Goal: Task Accomplishment & Management: Use online tool/utility

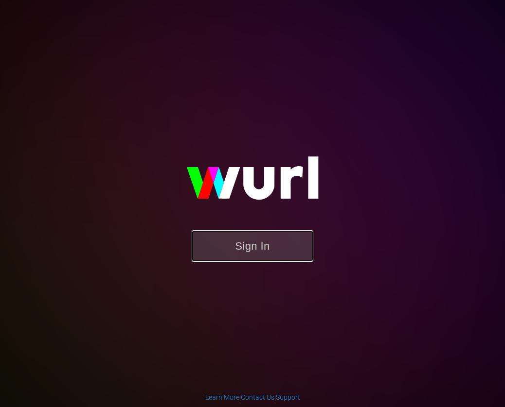
click at [272, 248] on button "Sign In" at bounding box center [253, 246] width 122 height 32
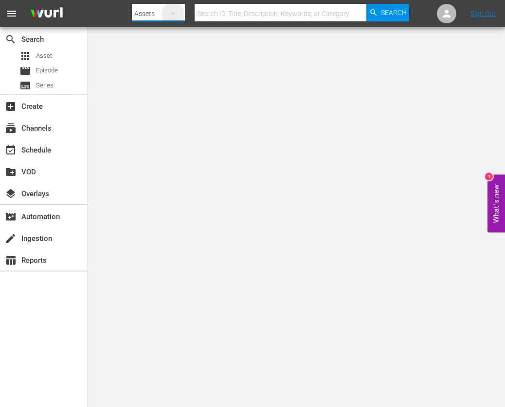
click at [174, 17] on icon "button" at bounding box center [173, 14] width 12 height 12
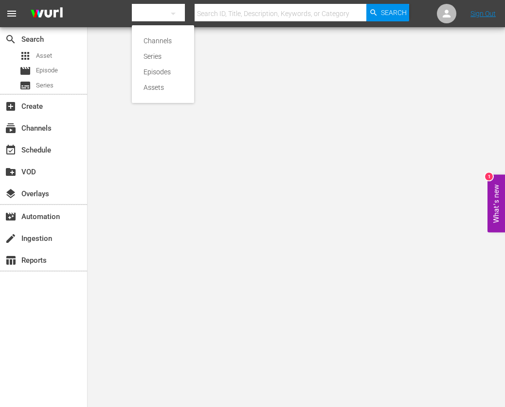
click at [46, 132] on div "Channels Series Episodes Assets" at bounding box center [252, 203] width 505 height 407
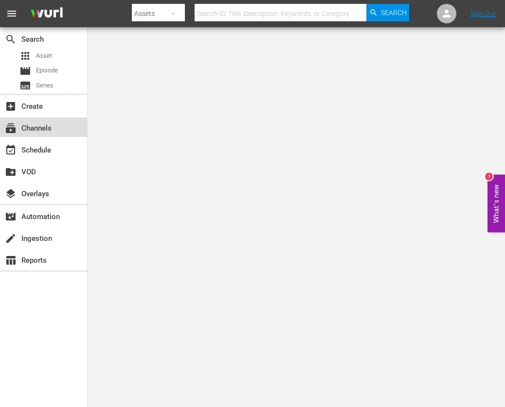
click at [46, 131] on div "subscriptions Channels" at bounding box center [27, 127] width 54 height 9
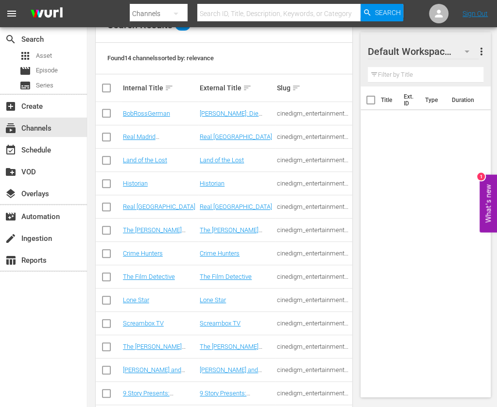
scroll to position [146, 0]
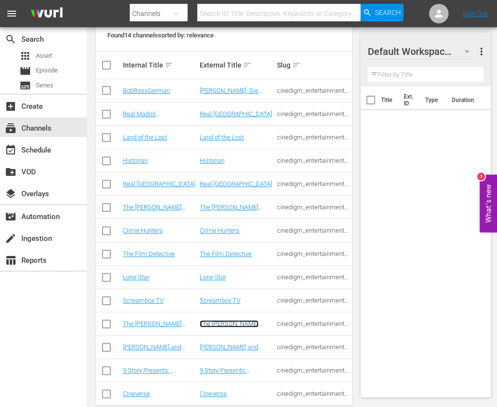
click at [231, 323] on link "The [PERSON_NAME] Channel" at bounding box center [229, 327] width 59 height 15
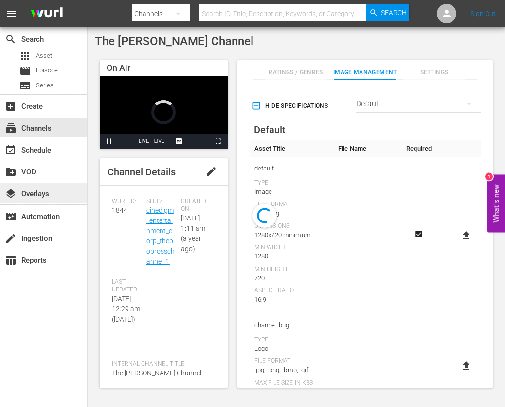
click at [66, 194] on div "layers Overlays" at bounding box center [43, 192] width 87 height 19
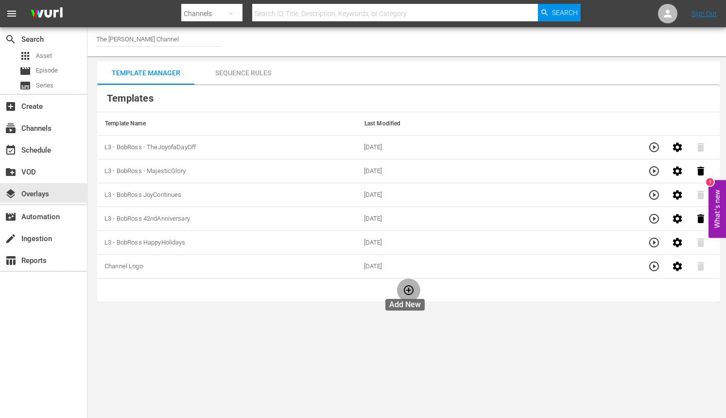
click at [409, 288] on icon "button" at bounding box center [409, 290] width 10 height 10
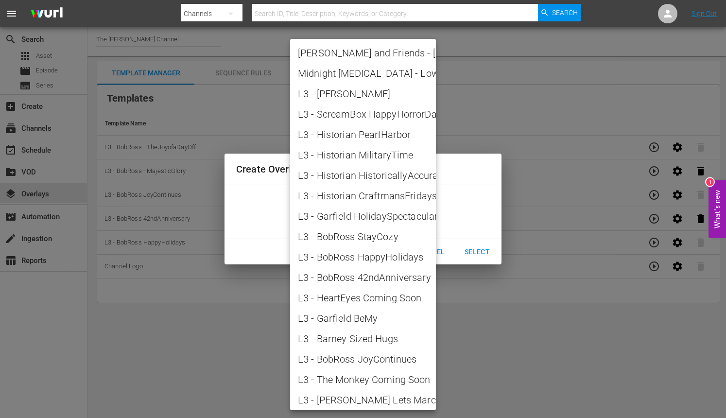
click at [428, 220] on body "menu Search By Channels Search ID, Title, Description, Keywords, or Category Se…" at bounding box center [363, 209] width 726 height 418
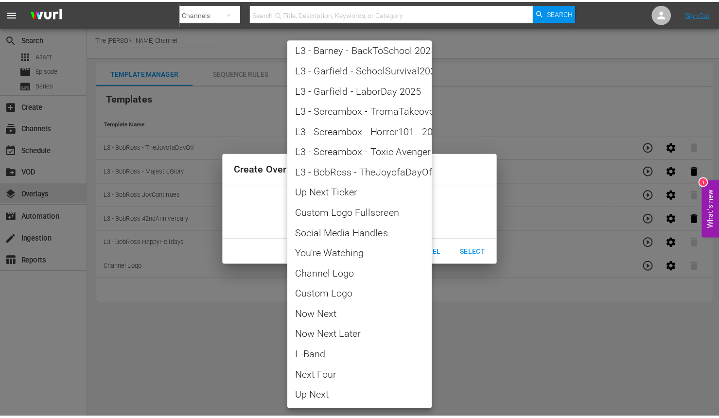
scroll to position [935, 0]
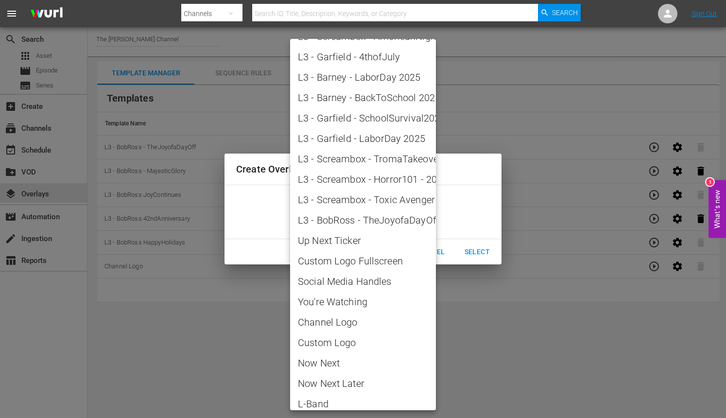
click at [487, 116] on div at bounding box center [363, 209] width 726 height 418
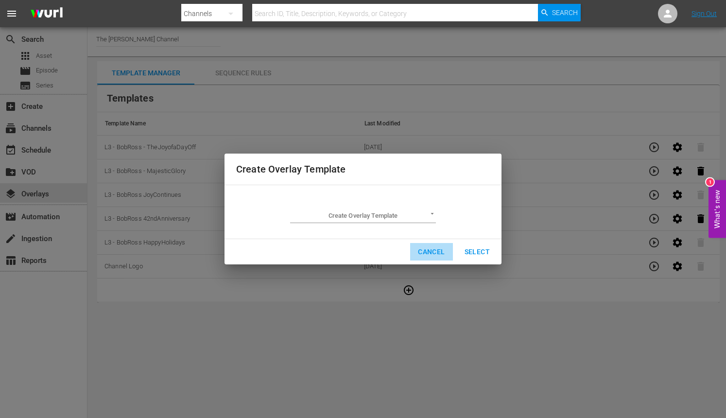
click at [432, 249] on span "Cancel" at bounding box center [431, 252] width 27 height 12
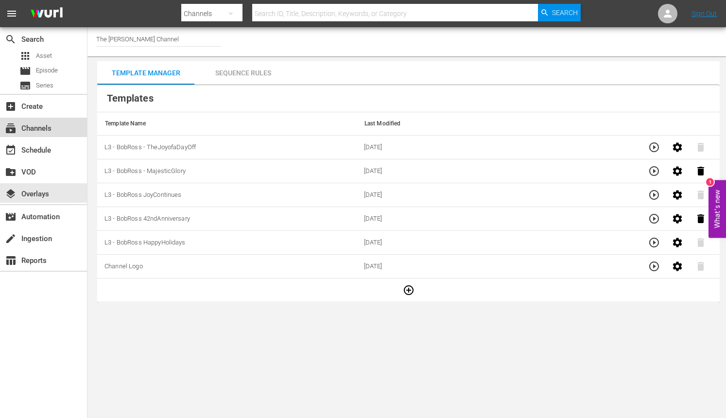
click at [52, 131] on div "subscriptions Channels" at bounding box center [43, 127] width 87 height 19
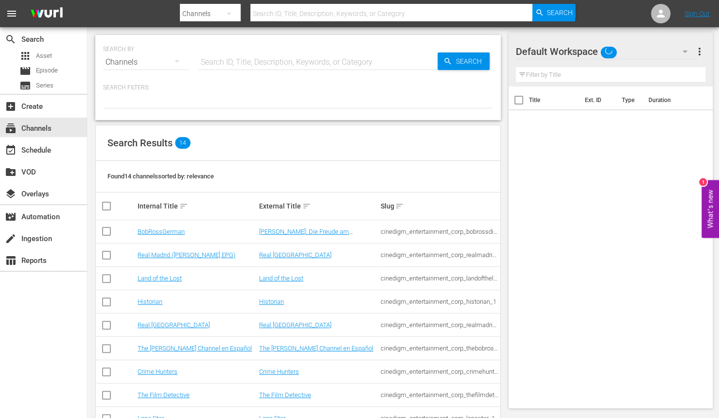
scroll to position [146, 0]
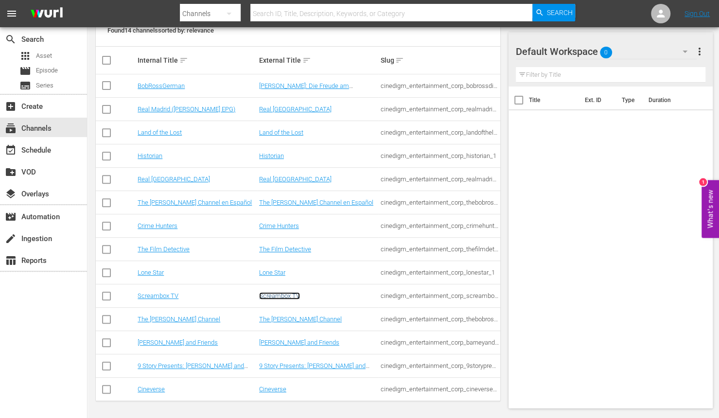
click at [272, 299] on link "Screambox TV" at bounding box center [279, 295] width 41 height 7
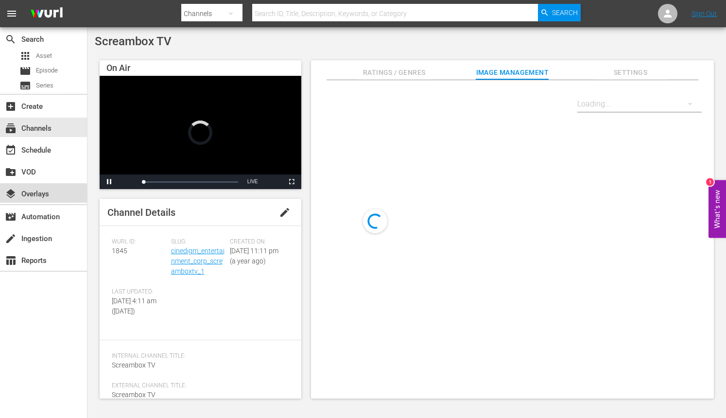
click at [36, 196] on div "layers Overlays" at bounding box center [27, 192] width 54 height 9
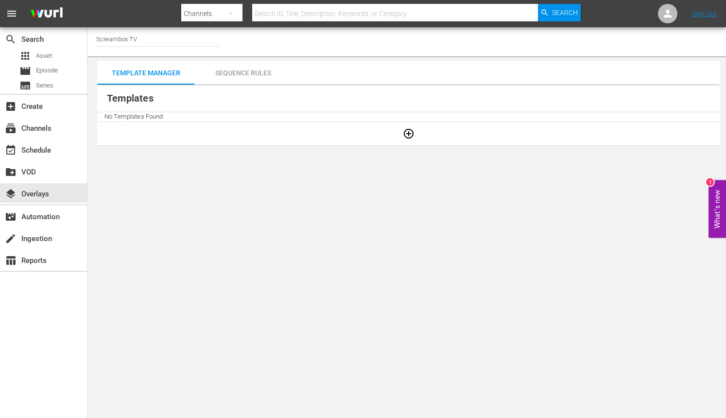
click at [239, 78] on div "Sequence Rules" at bounding box center [242, 72] width 97 height 23
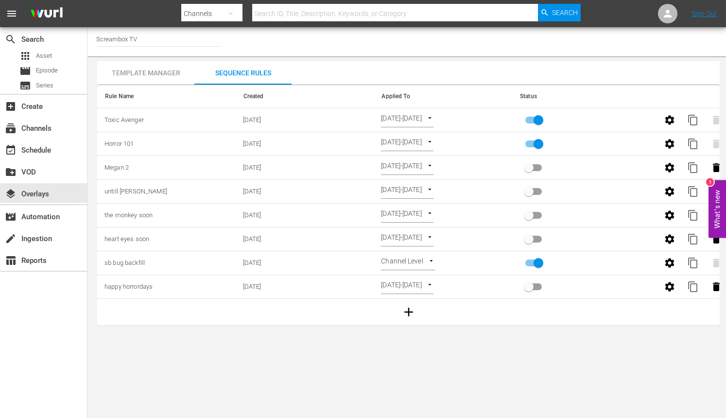
click at [167, 70] on div "Template Manager" at bounding box center [145, 72] width 97 height 23
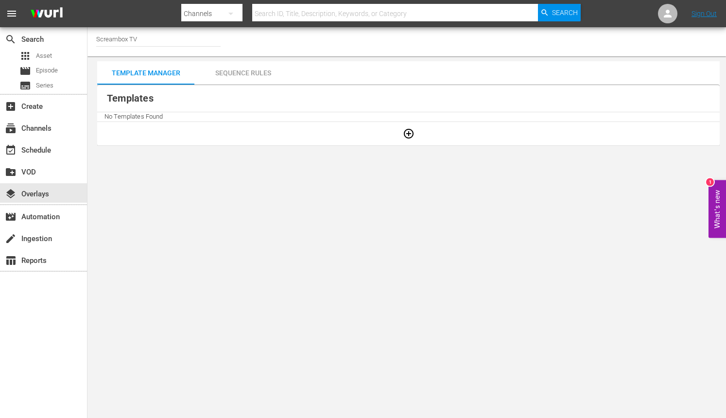
click at [224, 72] on div "Sequence Rules" at bounding box center [242, 72] width 97 height 23
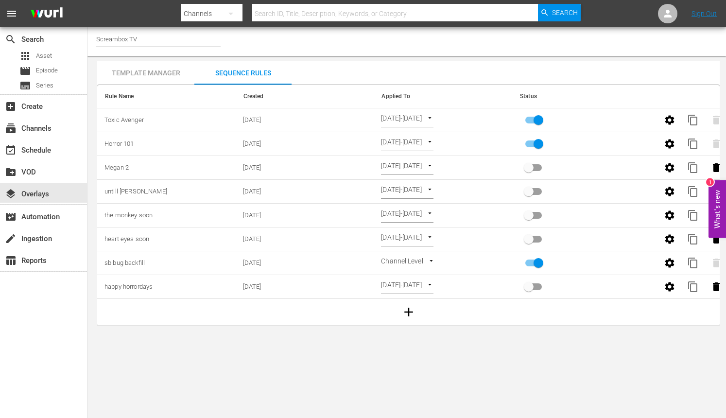
click at [166, 70] on div "Template Manager" at bounding box center [145, 72] width 97 height 23
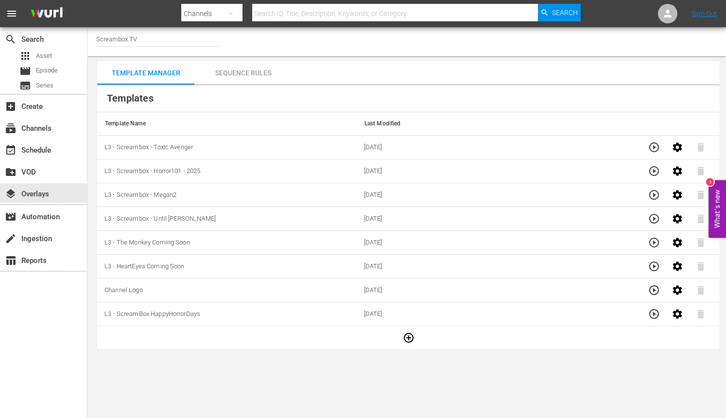
click at [256, 73] on div "Sequence Rules" at bounding box center [242, 72] width 97 height 23
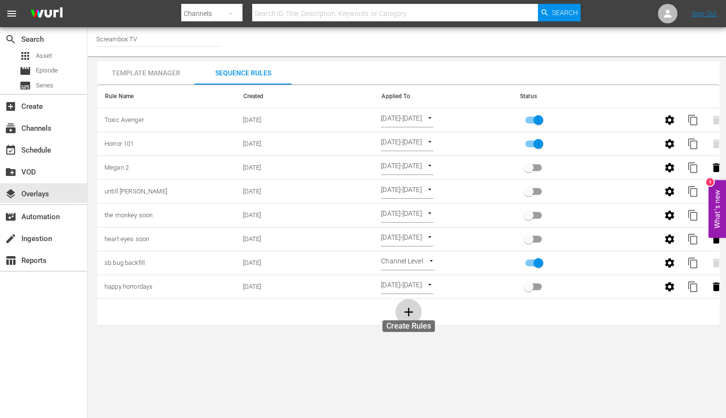
click at [405, 314] on icon "button" at bounding box center [409, 312] width 15 height 15
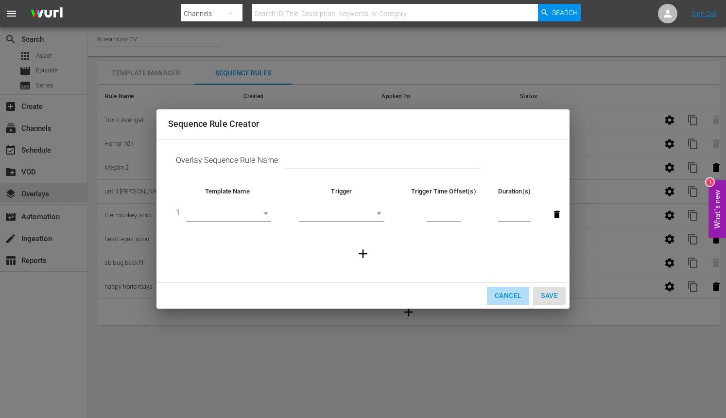
click at [504, 298] on span "Cancel" at bounding box center [508, 296] width 27 height 12
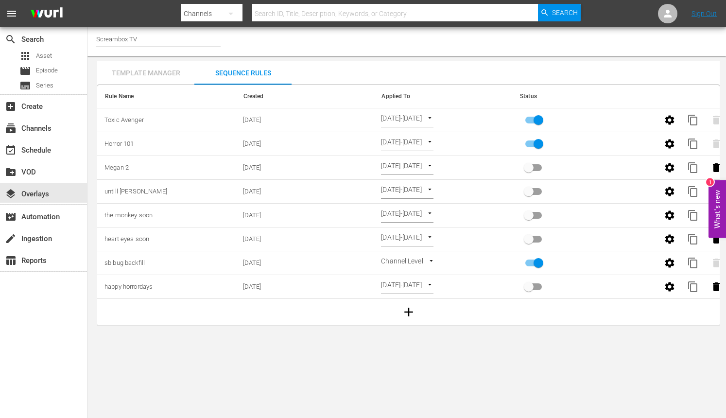
click at [174, 72] on div "Template Manager" at bounding box center [145, 72] width 97 height 23
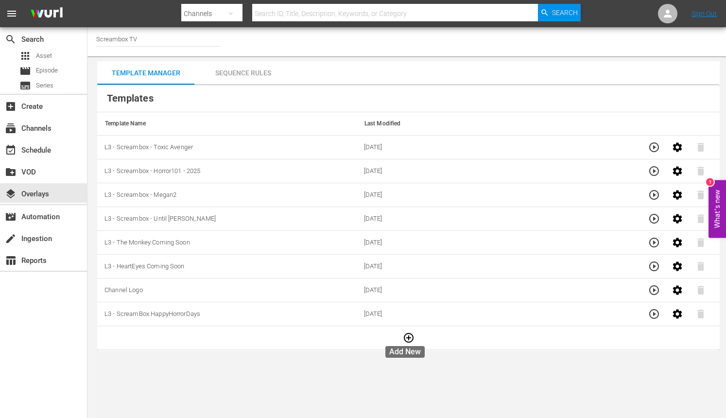
click at [410, 339] on icon "button" at bounding box center [409, 338] width 12 height 12
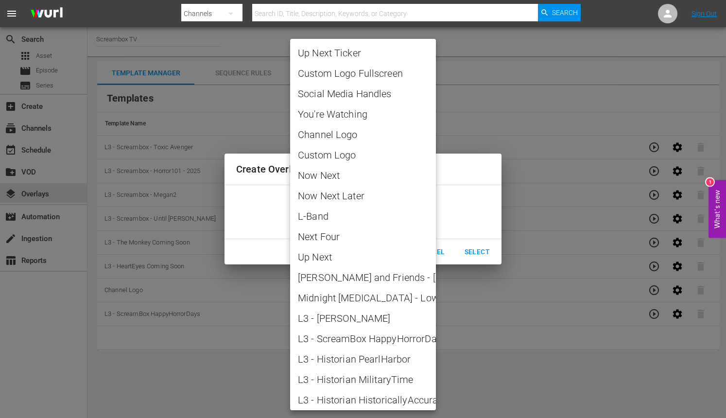
click at [430, 212] on body "menu Search By Channels Search ID, Title, Description, Keywords, or Category Se…" at bounding box center [363, 209] width 726 height 418
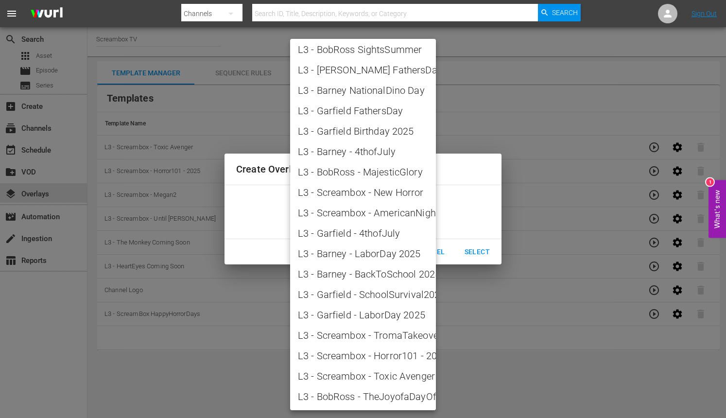
scroll to position [984, 0]
click at [465, 294] on div at bounding box center [363, 209] width 726 height 418
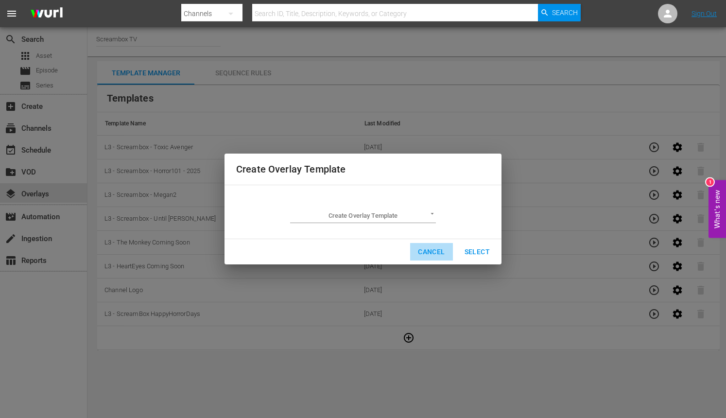
click at [434, 249] on span "Cancel" at bounding box center [431, 252] width 27 height 12
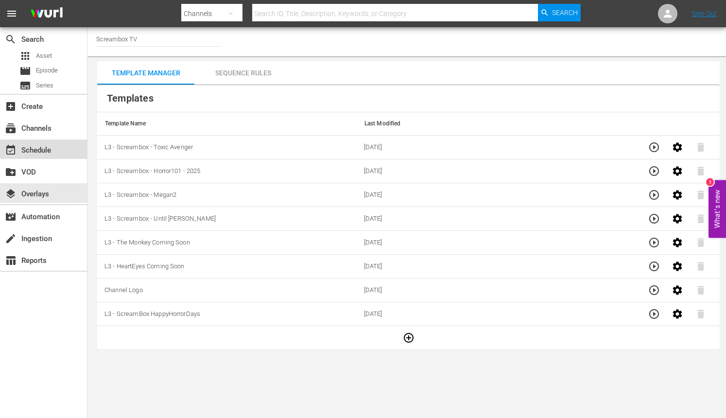
click at [58, 151] on div "event_available Schedule" at bounding box center [43, 149] width 87 height 19
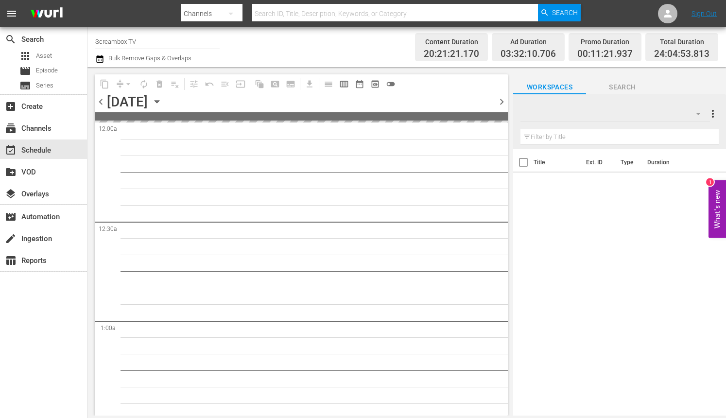
click at [162, 99] on icon "button" at bounding box center [157, 101] width 11 height 11
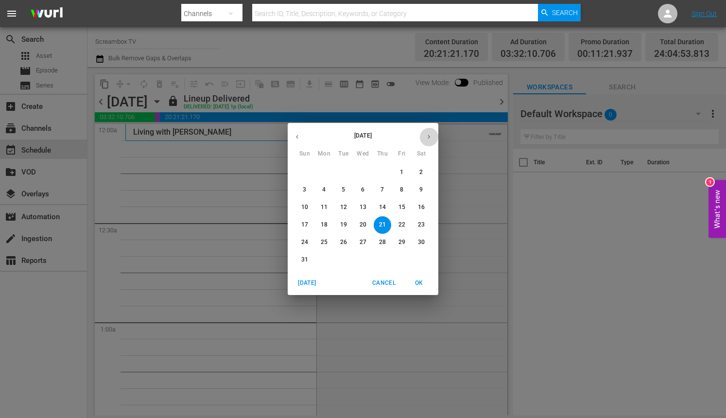
click at [433, 137] on button "button" at bounding box center [429, 136] width 19 height 19
click at [386, 191] on span "11" at bounding box center [383, 190] width 18 height 8
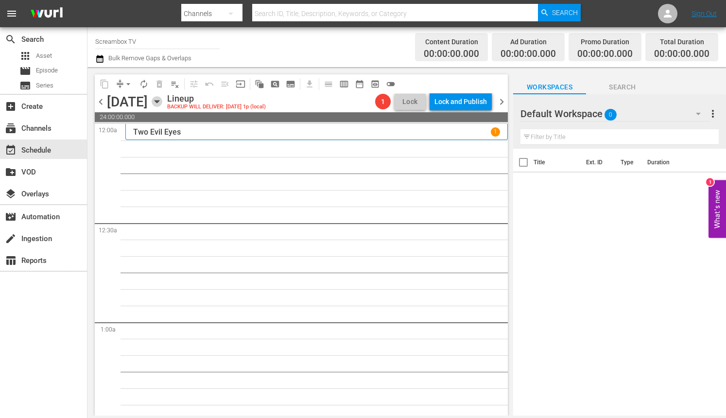
click at [162, 99] on icon "button" at bounding box center [157, 101] width 11 height 11
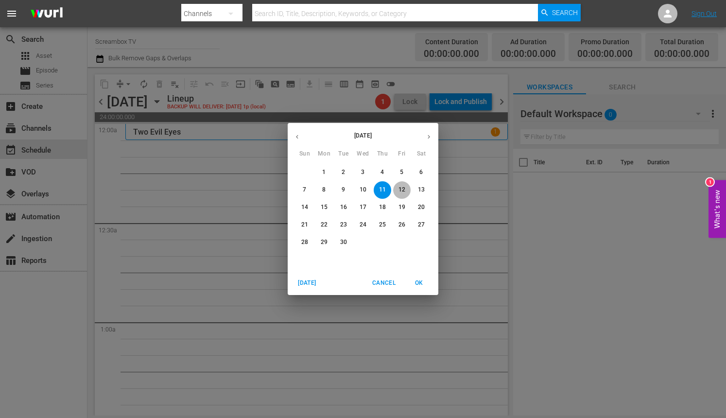
click at [405, 190] on p "12" at bounding box center [402, 190] width 7 height 8
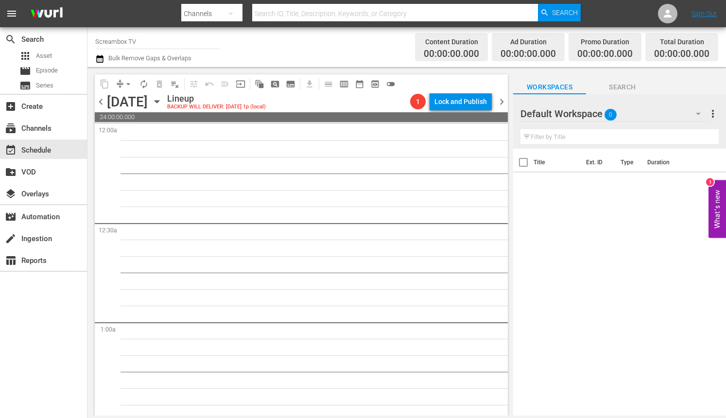
click at [162, 99] on icon "button" at bounding box center [157, 101] width 11 height 11
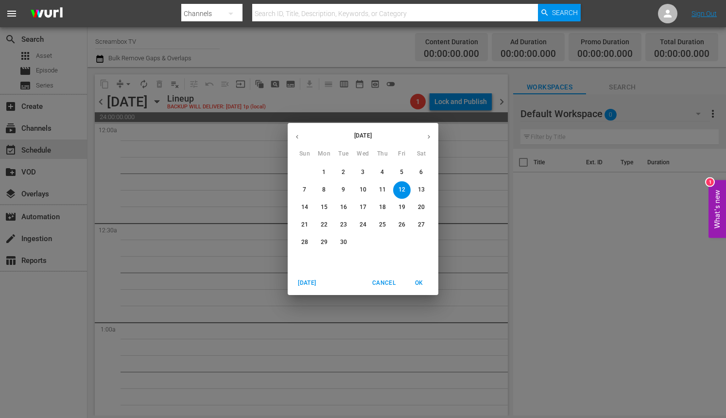
click at [418, 189] on p "13" at bounding box center [421, 190] width 7 height 8
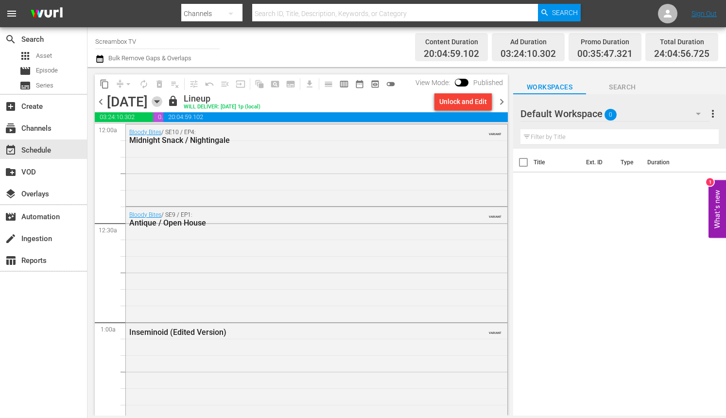
click at [162, 100] on icon "button" at bounding box center [157, 101] width 11 height 11
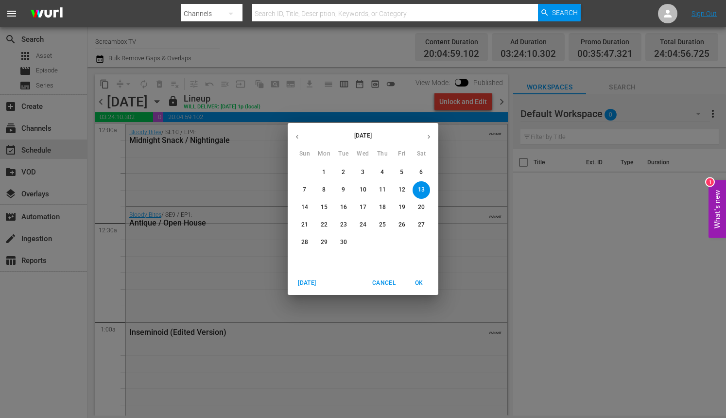
click at [377, 192] on span "11" at bounding box center [383, 190] width 18 height 8
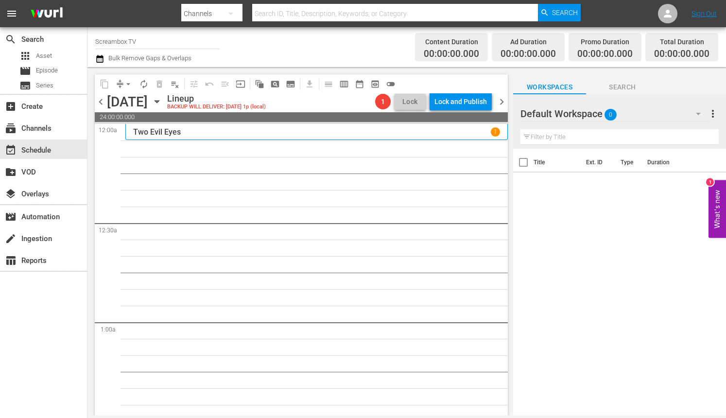
click at [162, 103] on icon "button" at bounding box center [157, 101] width 11 height 11
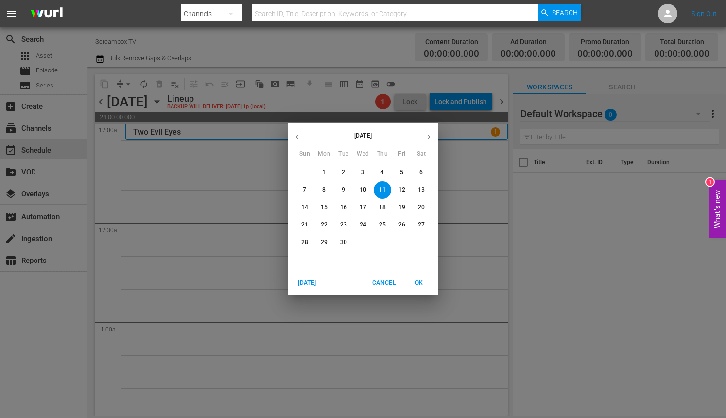
click at [367, 189] on span "10" at bounding box center [363, 190] width 18 height 8
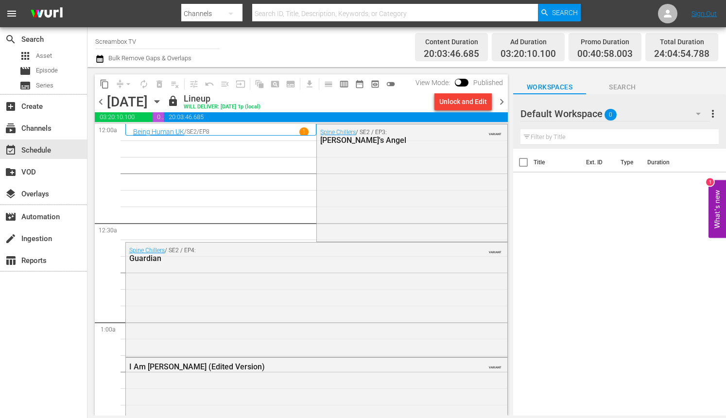
click at [162, 104] on icon "button" at bounding box center [157, 101] width 11 height 11
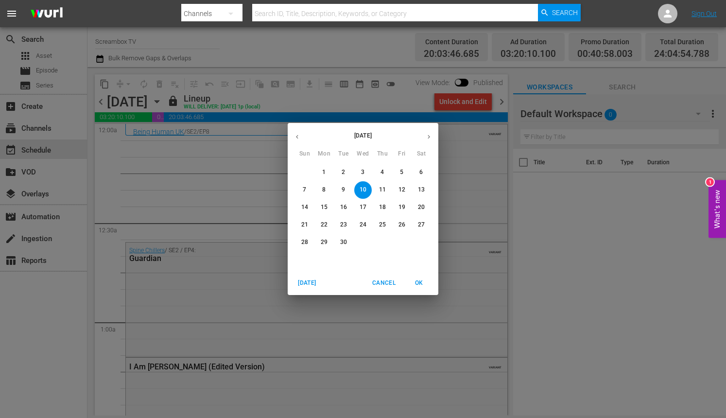
click at [385, 193] on p "11" at bounding box center [382, 190] width 7 height 8
